Goal: Information Seeking & Learning: Learn about a topic

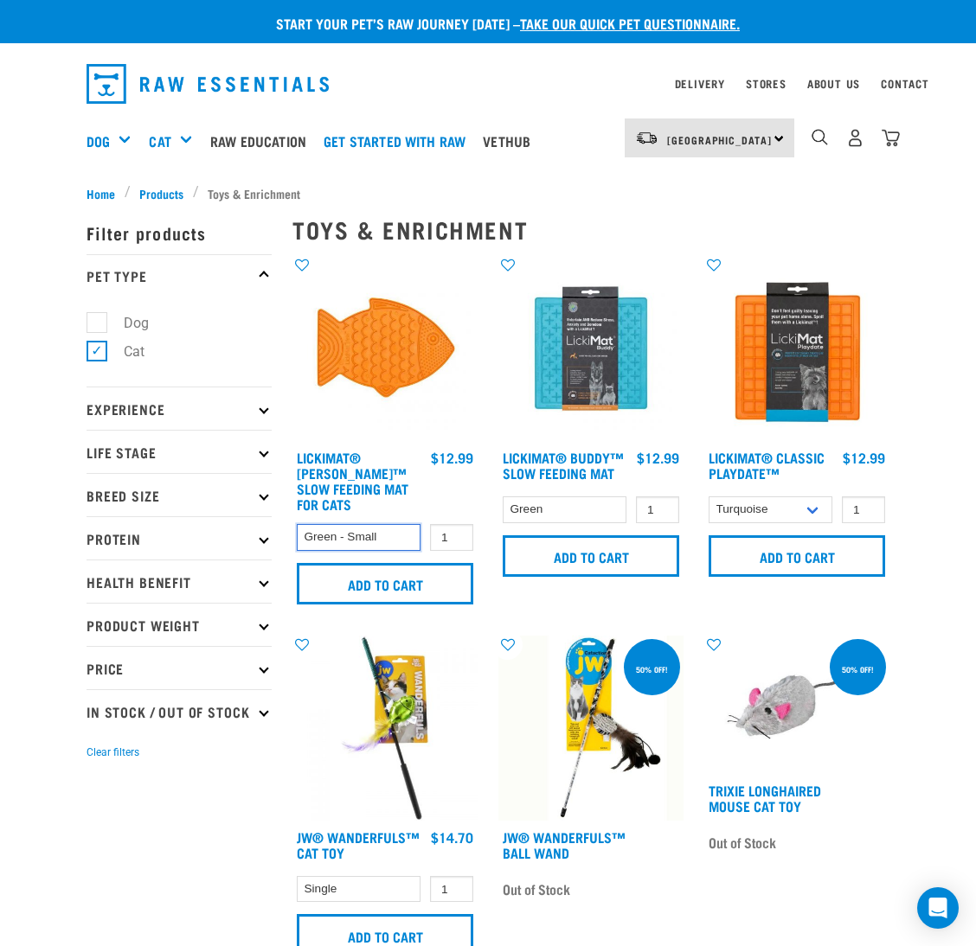
click at [383, 524] on select "Green - Small" at bounding box center [359, 537] width 124 height 27
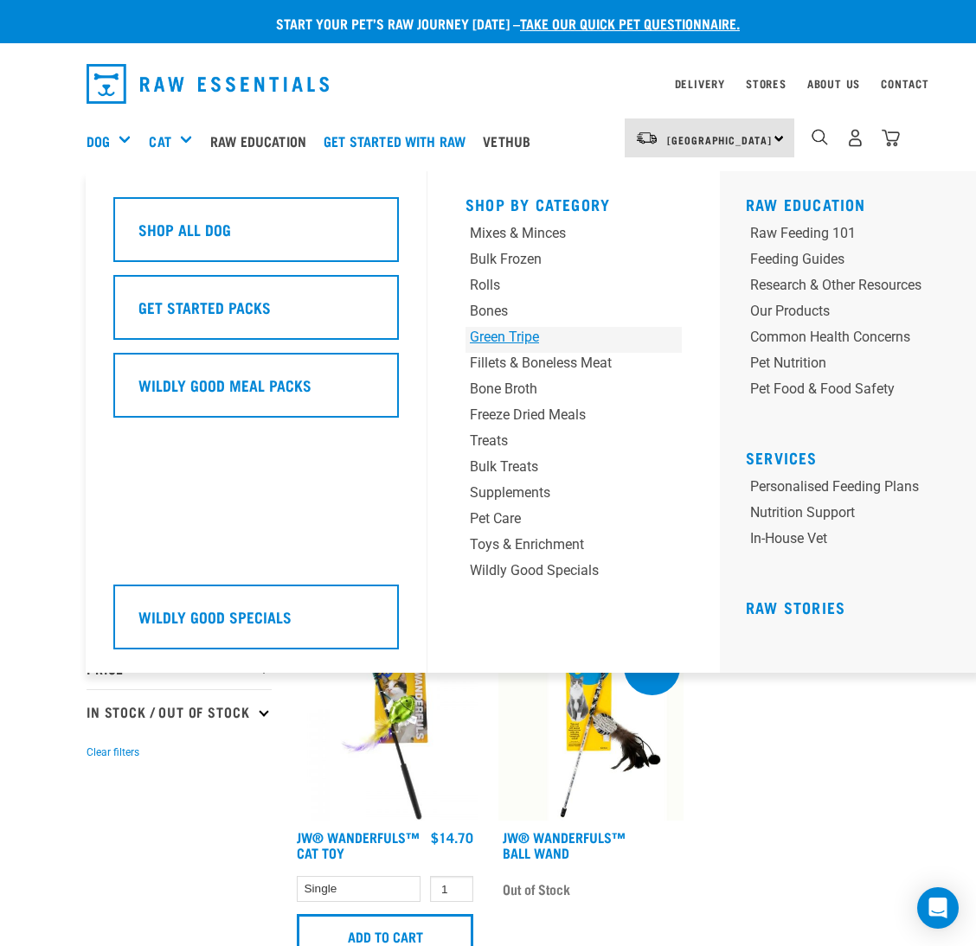
click at [511, 333] on div "Green Tripe" at bounding box center [555, 337] width 170 height 21
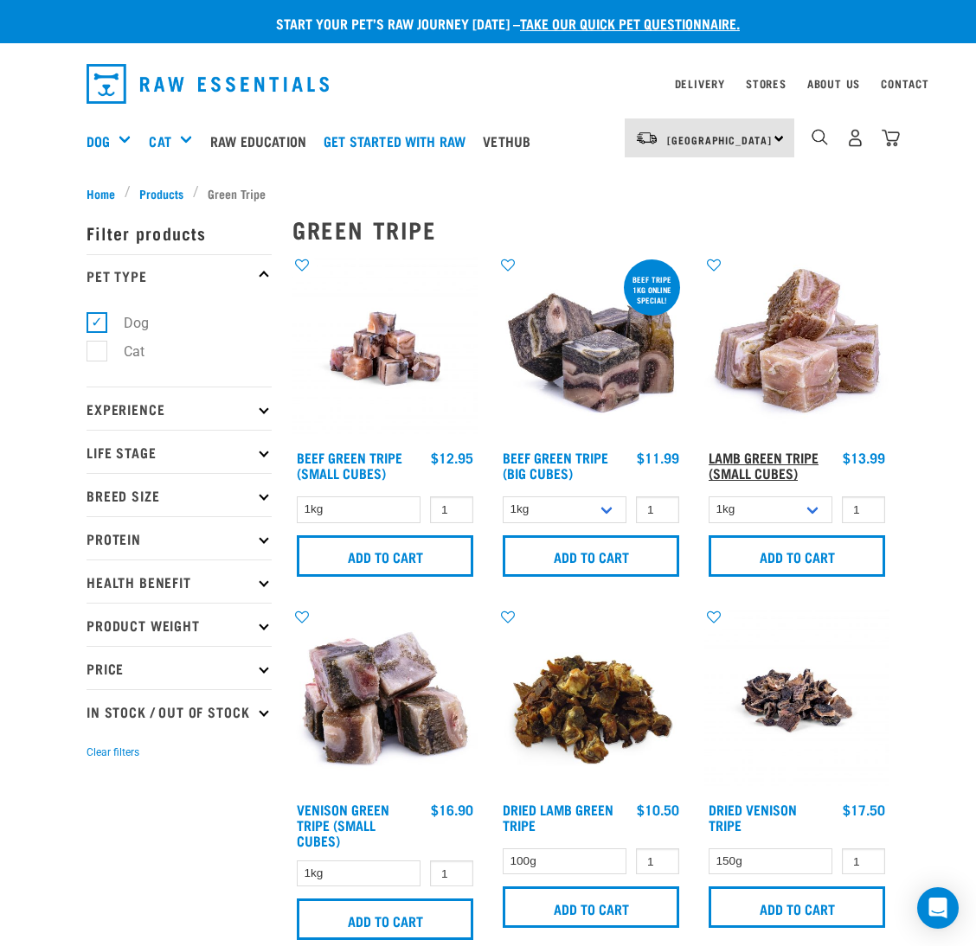
click at [736, 459] on link "Lamb Green Tripe (Small Cubes)" at bounding box center [764, 464] width 110 height 23
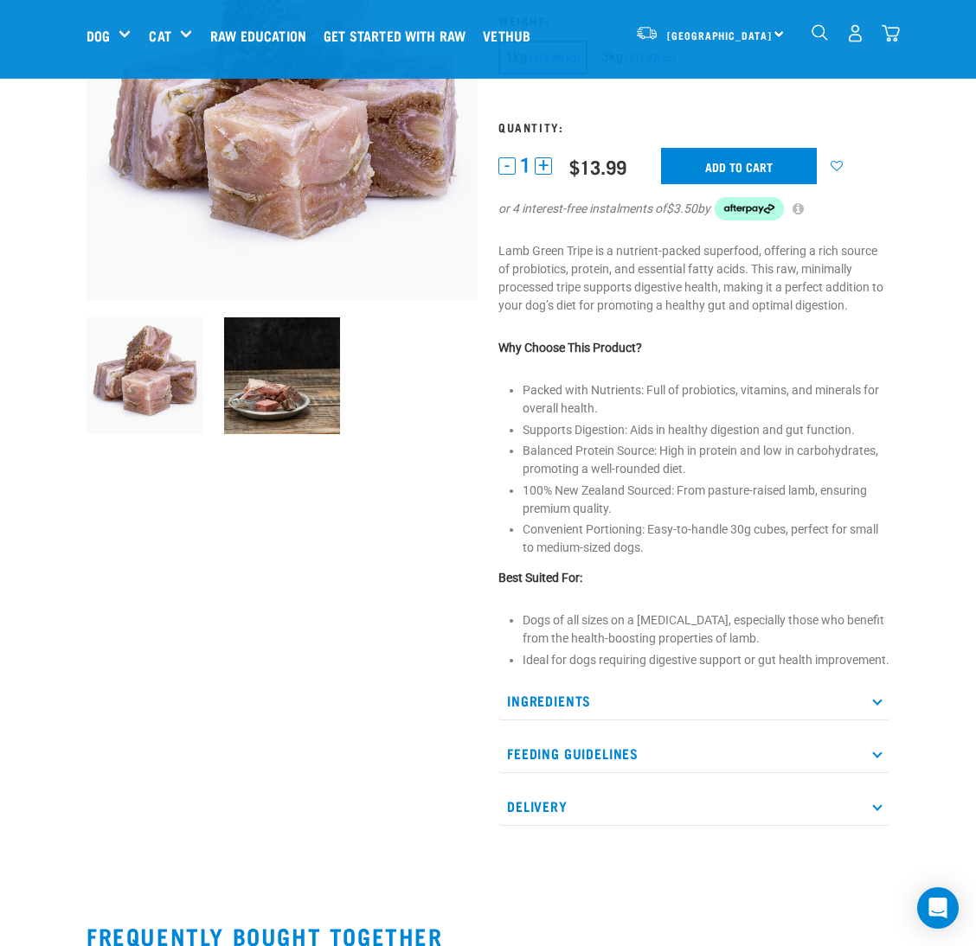
scroll to position [260, 0]
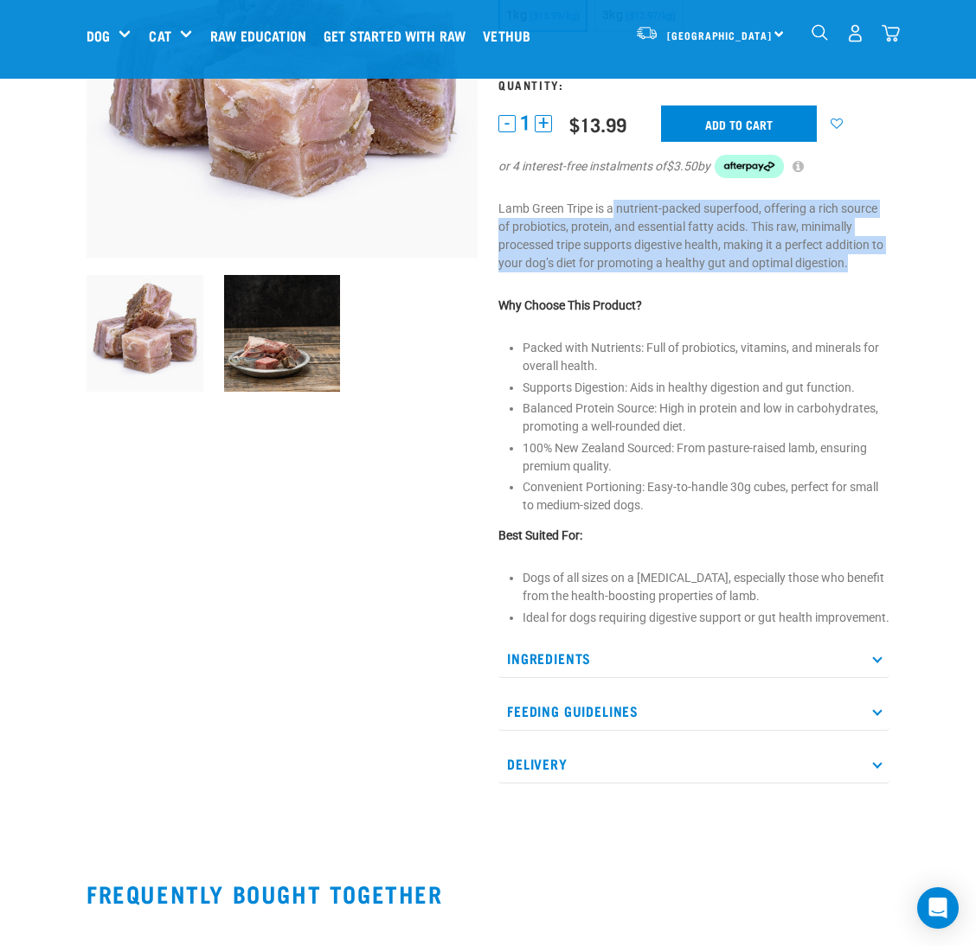
drag, startPoint x: 613, startPoint y: 208, endPoint x: 865, endPoint y: 270, distance: 259.1
click at [865, 270] on p "Lamb Green Tripe is a nutrient-packed superfood, offering a rich source of prob…" at bounding box center [693, 236] width 391 height 73
copy p "nutrient-packed superfood, offering a rich source of probiotics, protein, and e…"
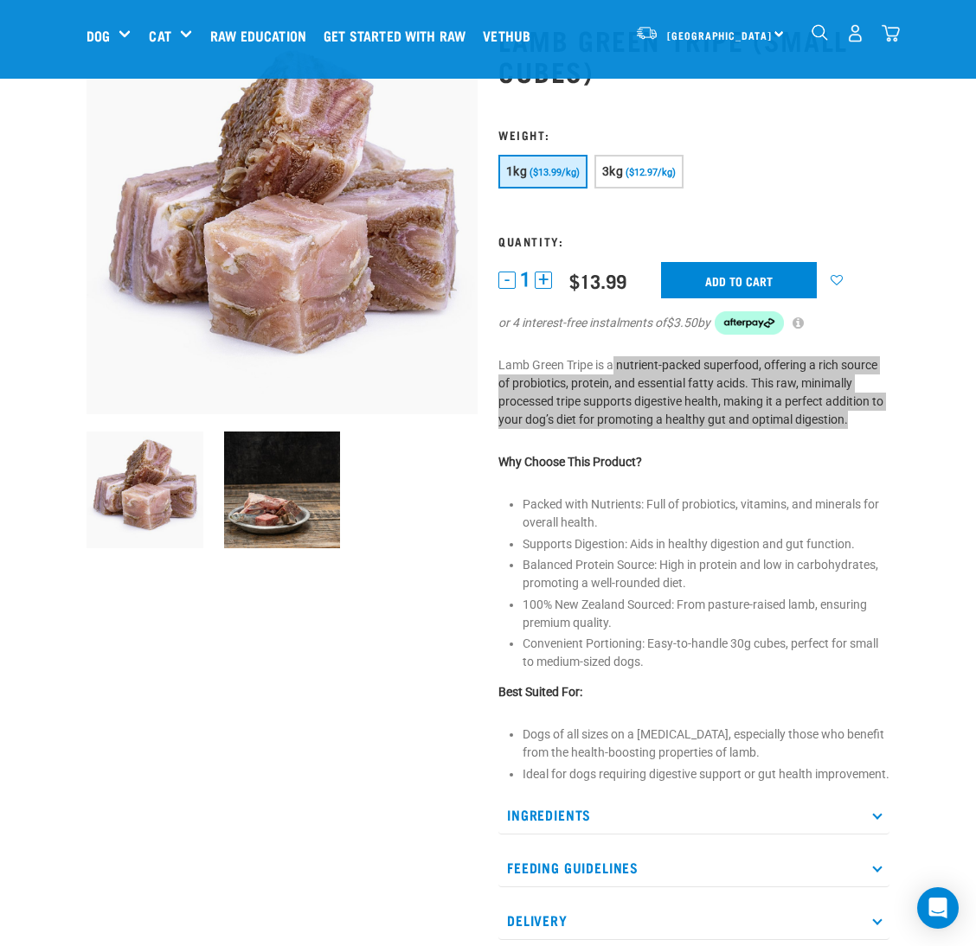
scroll to position [0, 0]
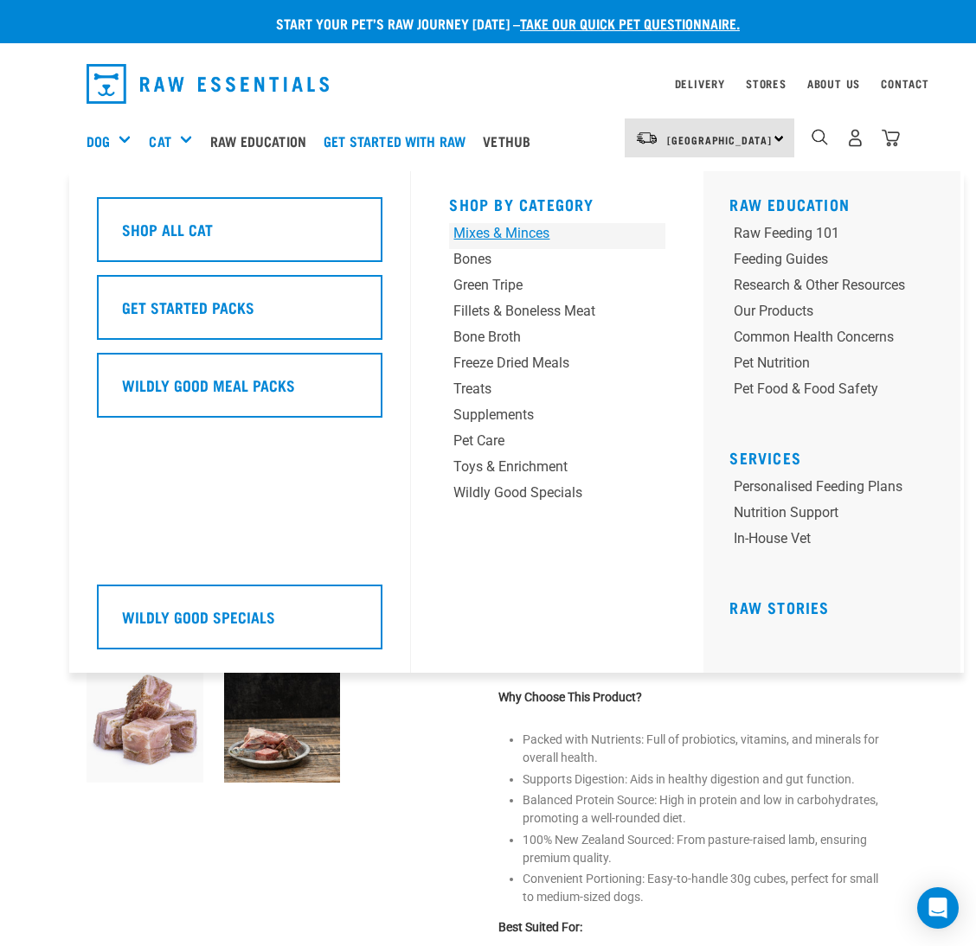
click at [481, 230] on div "Mixes & Minces" at bounding box center [538, 233] width 170 height 21
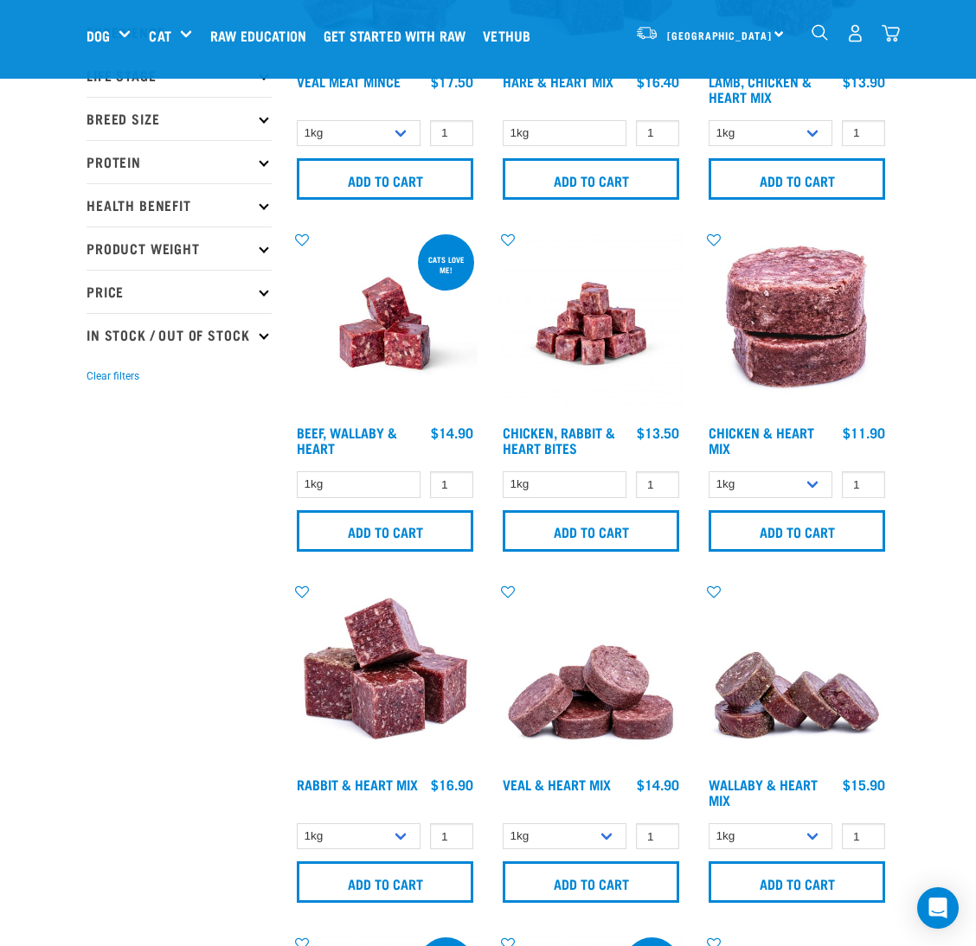
scroll to position [260, 0]
